Goal: Navigation & Orientation: Find specific page/section

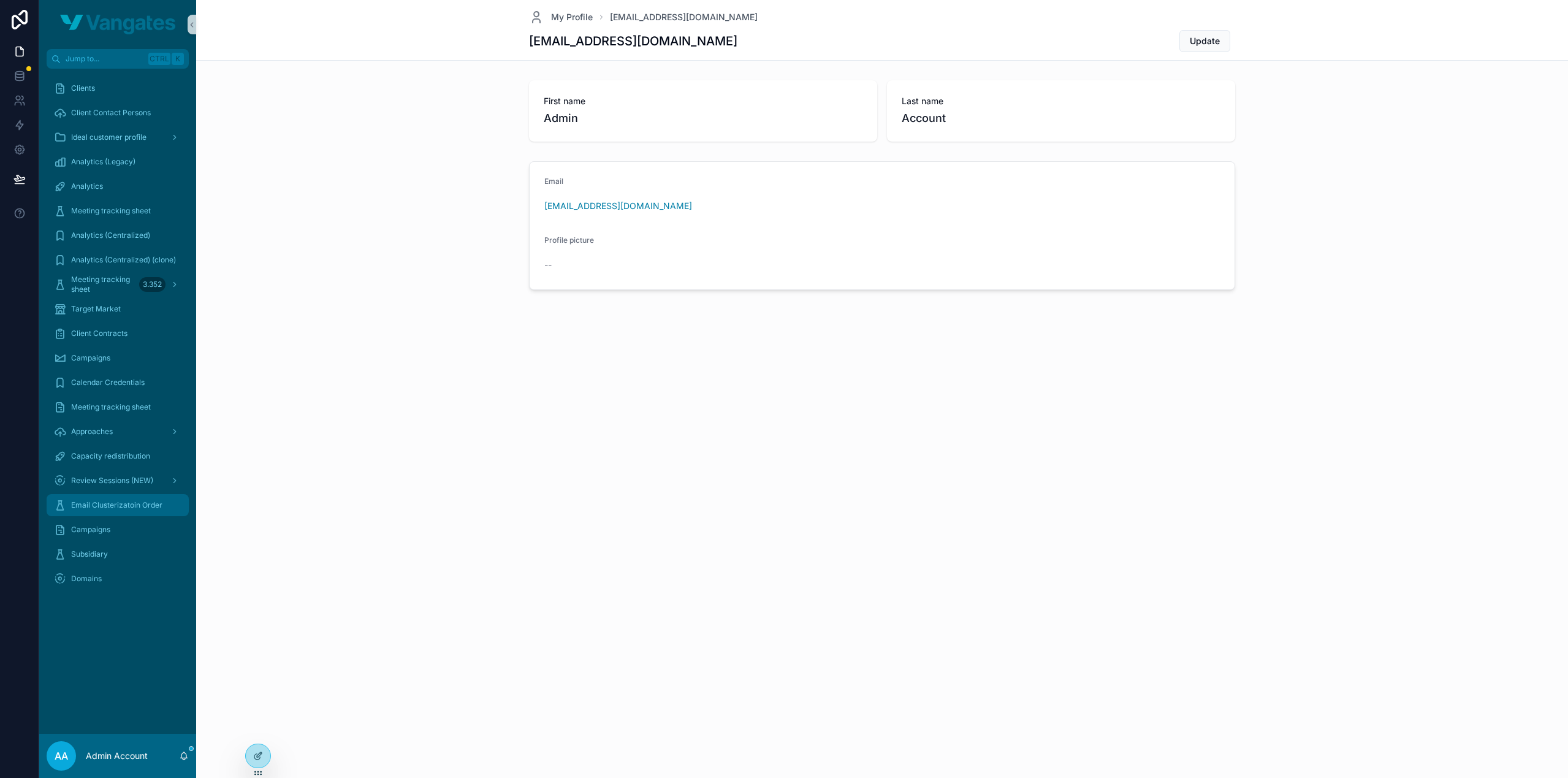
click at [117, 505] on span "Email Clusterizatoin Order" at bounding box center [117, 505] width 91 height 10
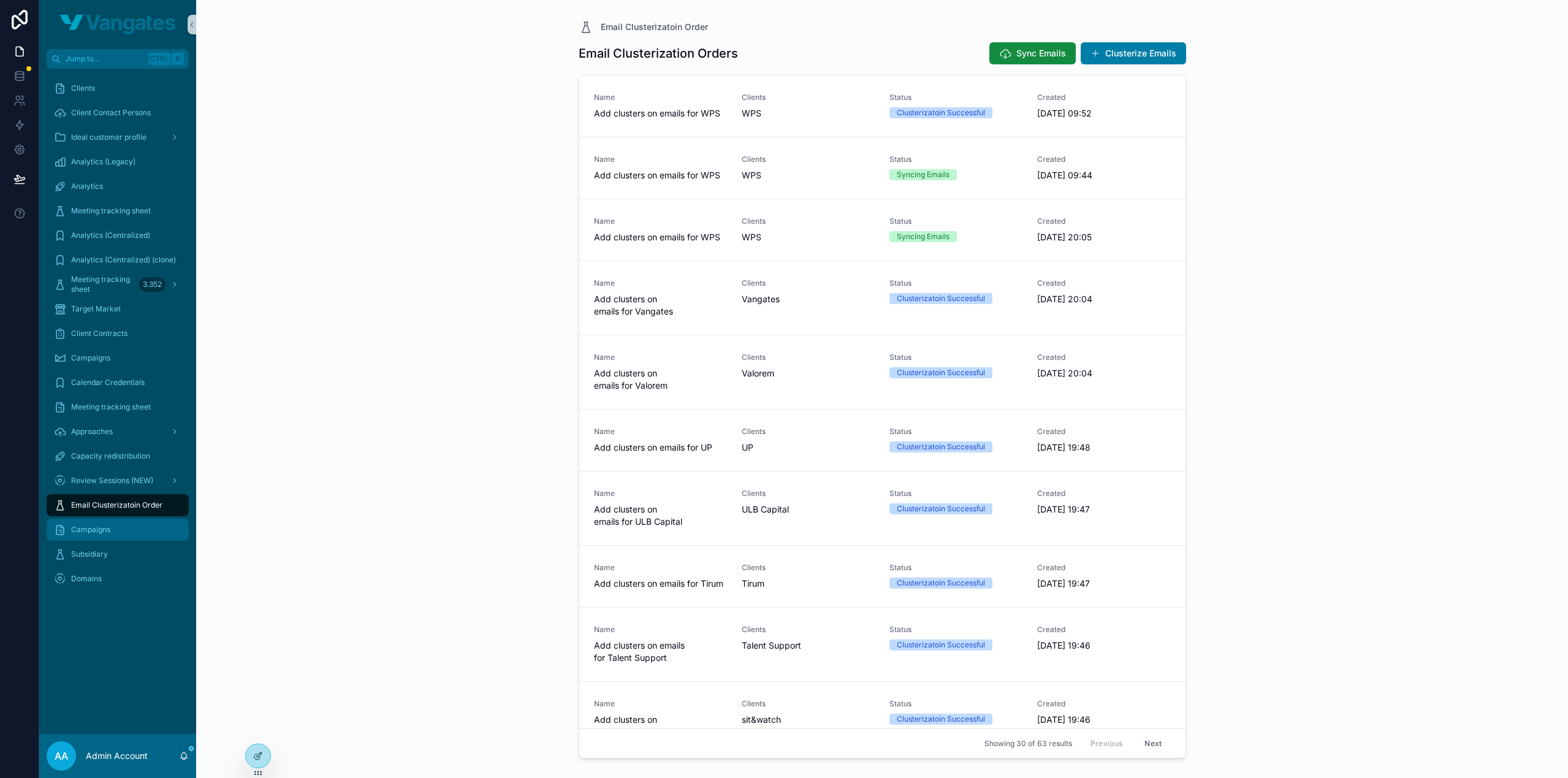
click at [114, 527] on div "Campaigns" at bounding box center [118, 530] width 128 height 20
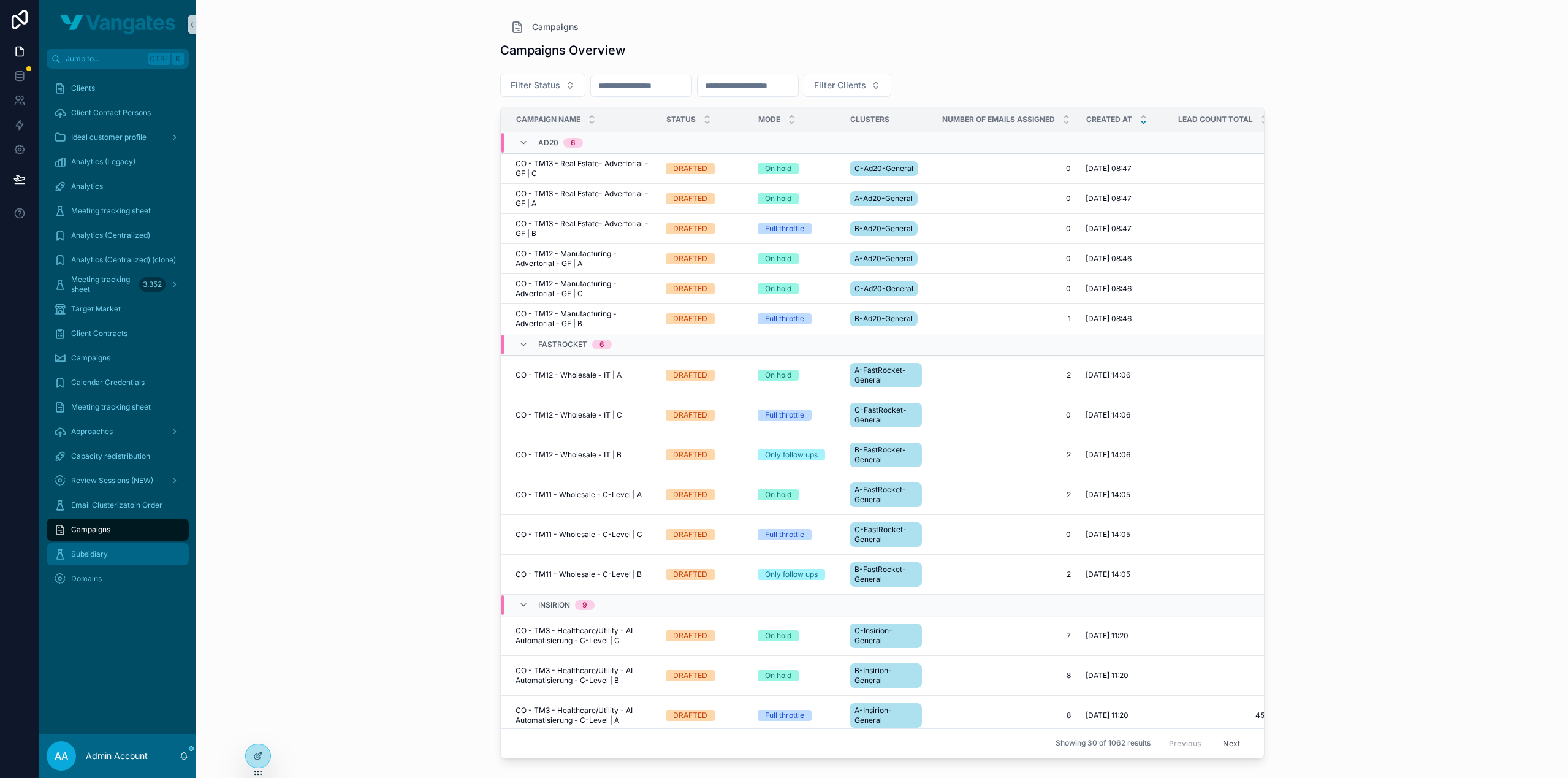
click at [117, 553] on div "Subsidiary" at bounding box center [118, 554] width 128 height 20
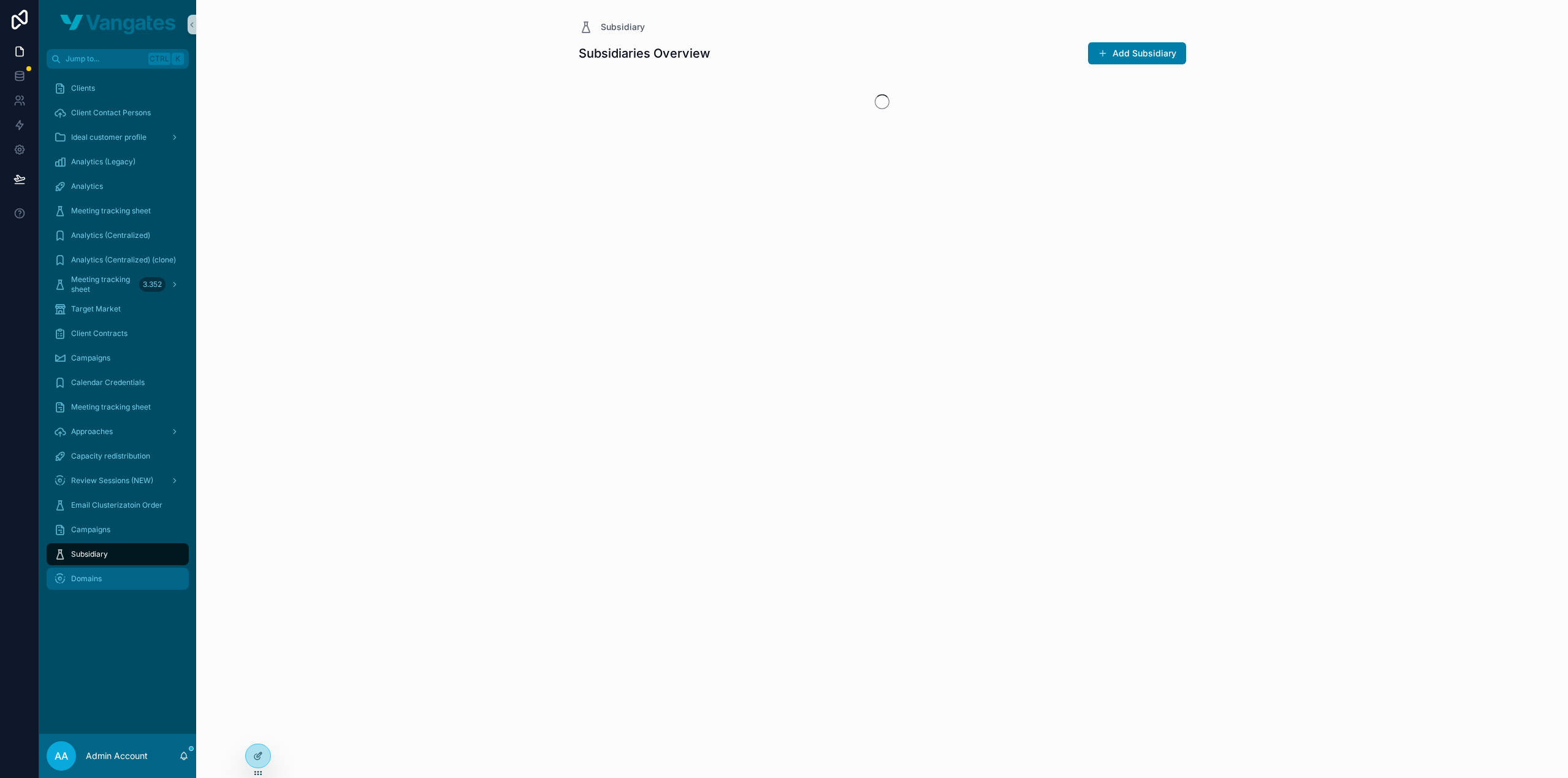
click at [117, 573] on div "Domains" at bounding box center [118, 578] width 128 height 20
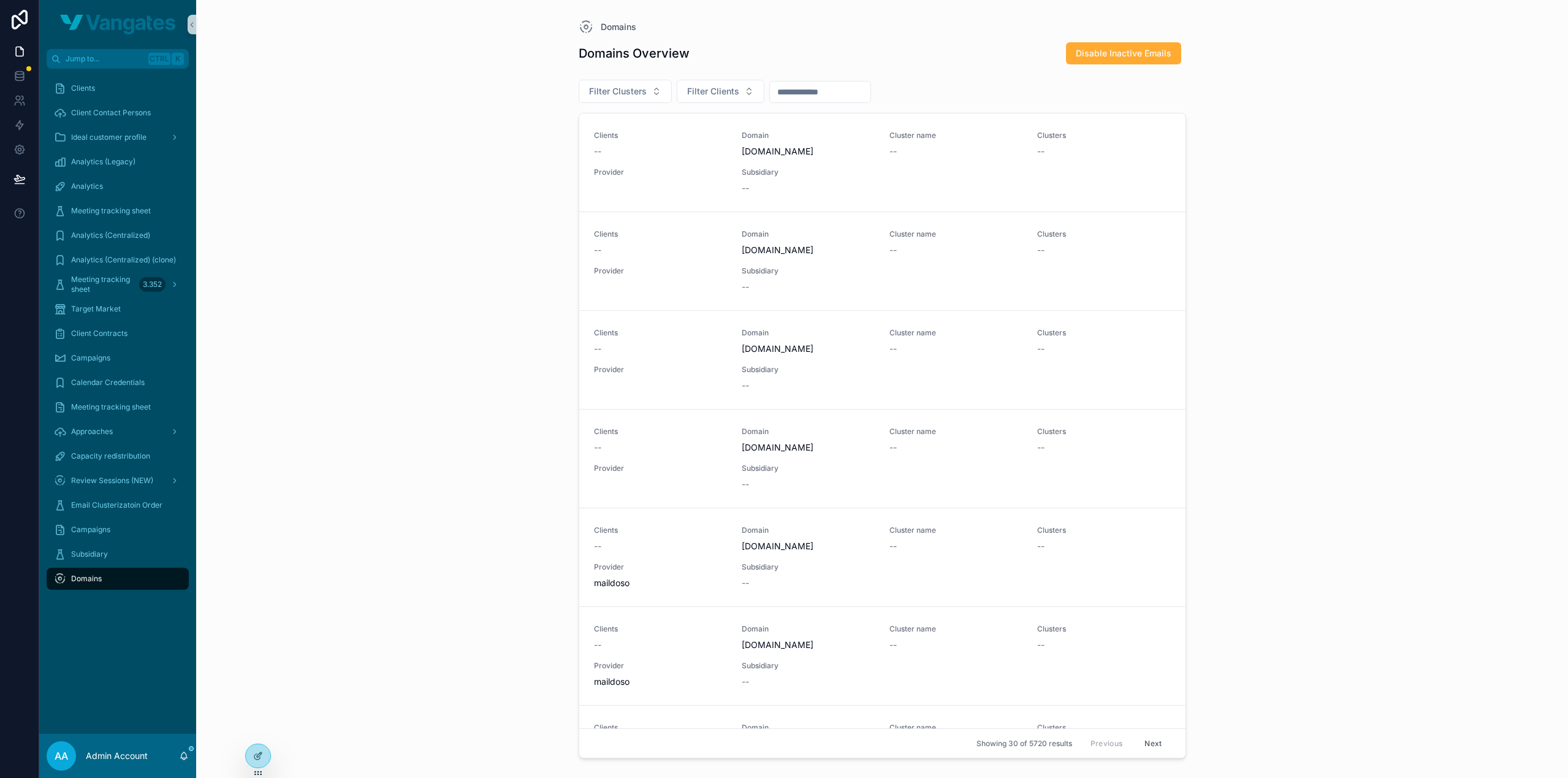
click at [1346, 176] on div "Domains Domains Overview Disable Inactive Emails Filter Clusters Filter Clients…" at bounding box center [882, 389] width 1372 height 778
click at [1344, 109] on div "Domains Domains Overview Disable Inactive Emails Filter Clusters Filter Clients…" at bounding box center [882, 389] width 1372 height 778
